Goal: Find specific page/section: Find specific page/section

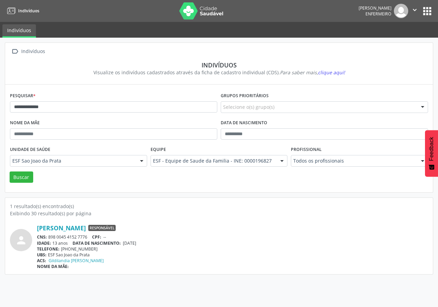
click at [152, 153] on label "Equipe" at bounding box center [158, 149] width 15 height 11
click at [427, 10] on button "apps" at bounding box center [427, 11] width 12 height 12
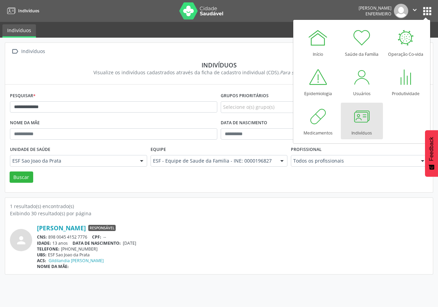
click at [365, 123] on div at bounding box center [362, 116] width 21 height 21
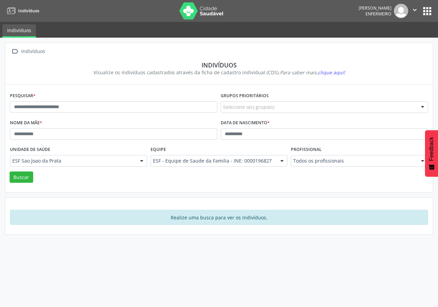
click at [425, 8] on button "apps" at bounding box center [427, 11] width 12 height 12
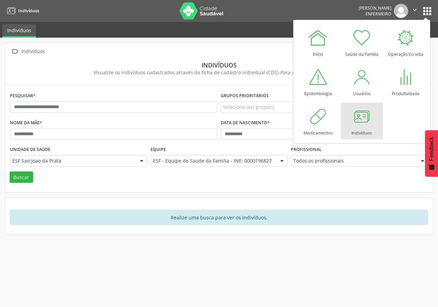
click at [360, 119] on div at bounding box center [362, 116] width 21 height 21
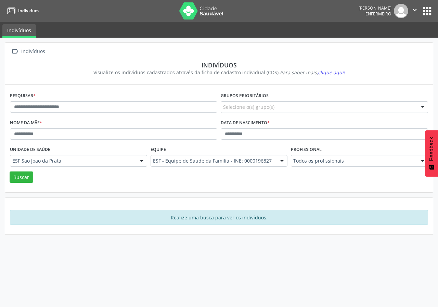
click at [28, 28] on link "Indivíduos" at bounding box center [19, 30] width 34 height 13
click at [30, 33] on link "Indivíduos" at bounding box center [19, 30] width 34 height 13
click at [179, 14] on img at bounding box center [201, 10] width 45 height 17
